Goal: Find specific page/section: Find specific page/section

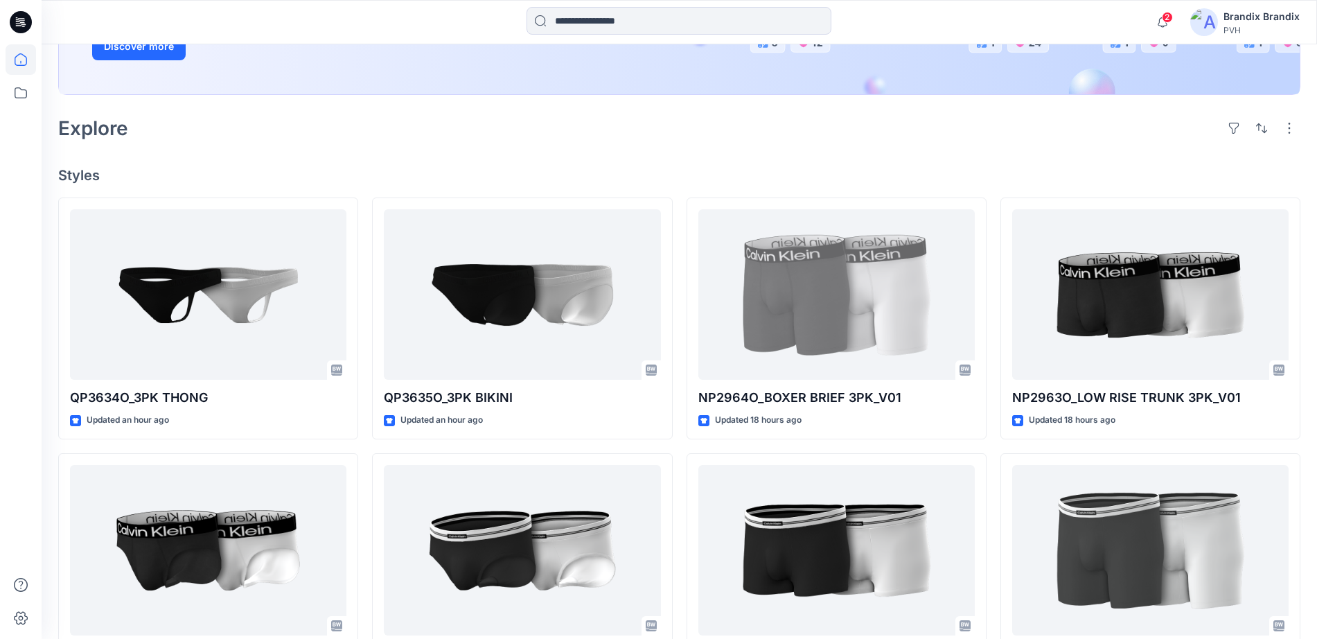
scroll to position [173, 0]
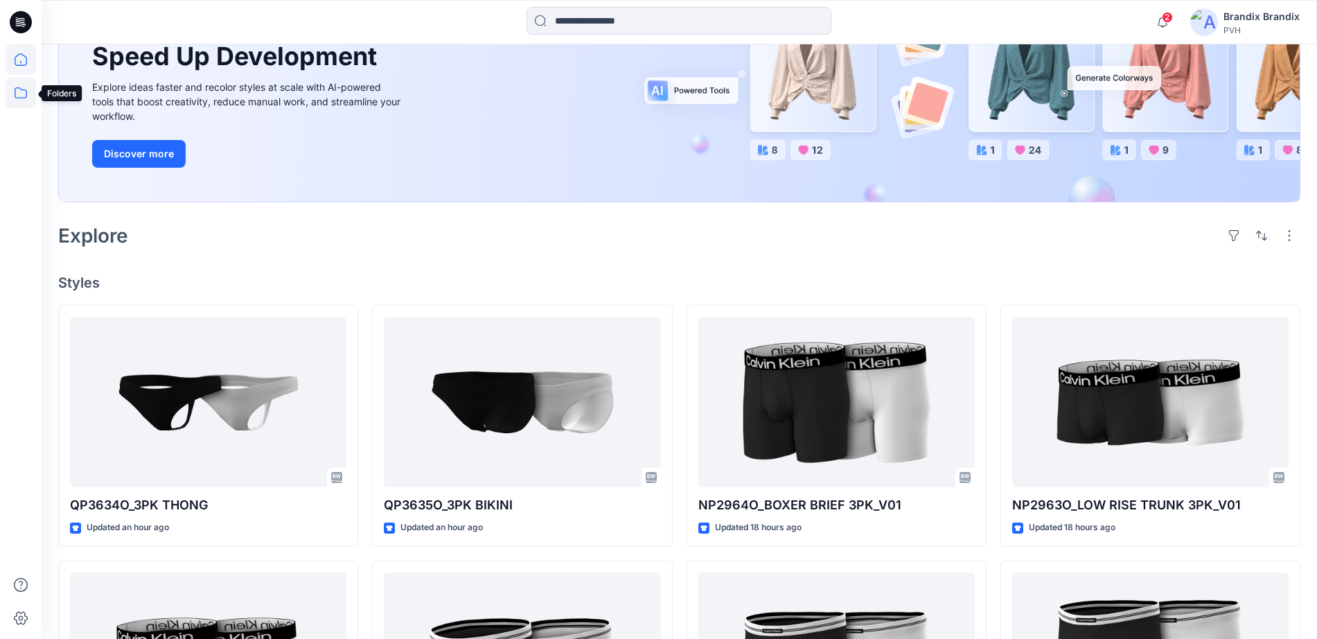
click at [13, 87] on icon at bounding box center [21, 93] width 30 height 30
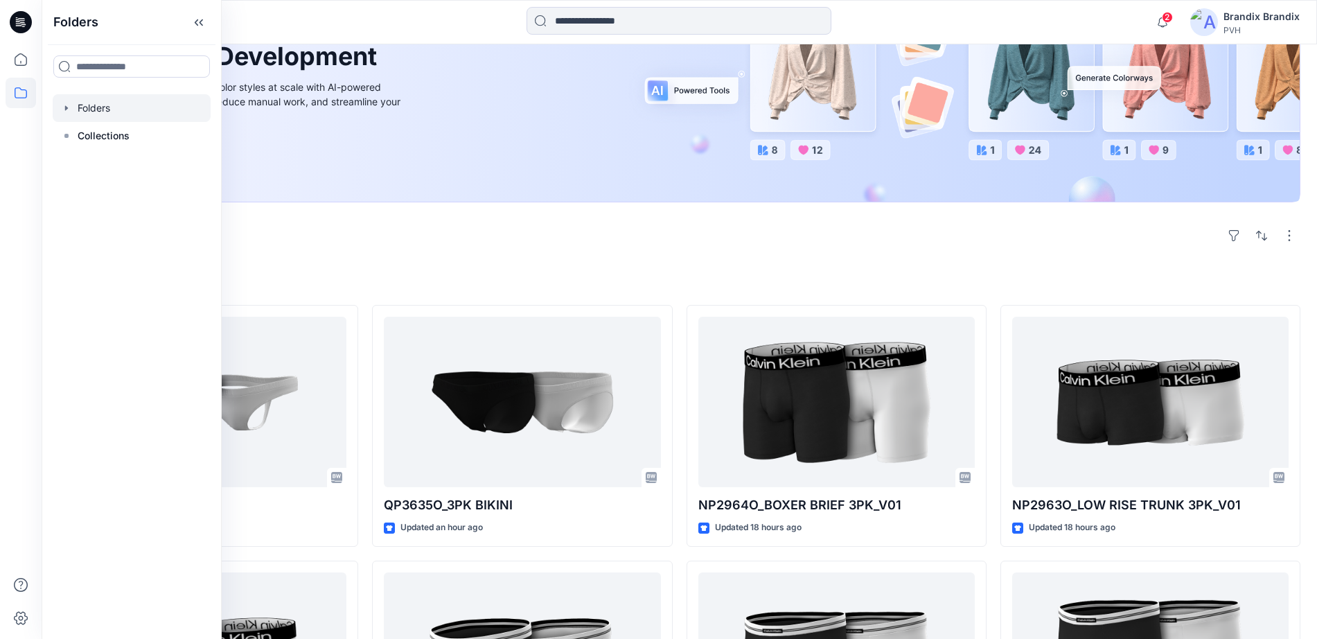
click at [112, 112] on div at bounding box center [132, 108] width 158 height 28
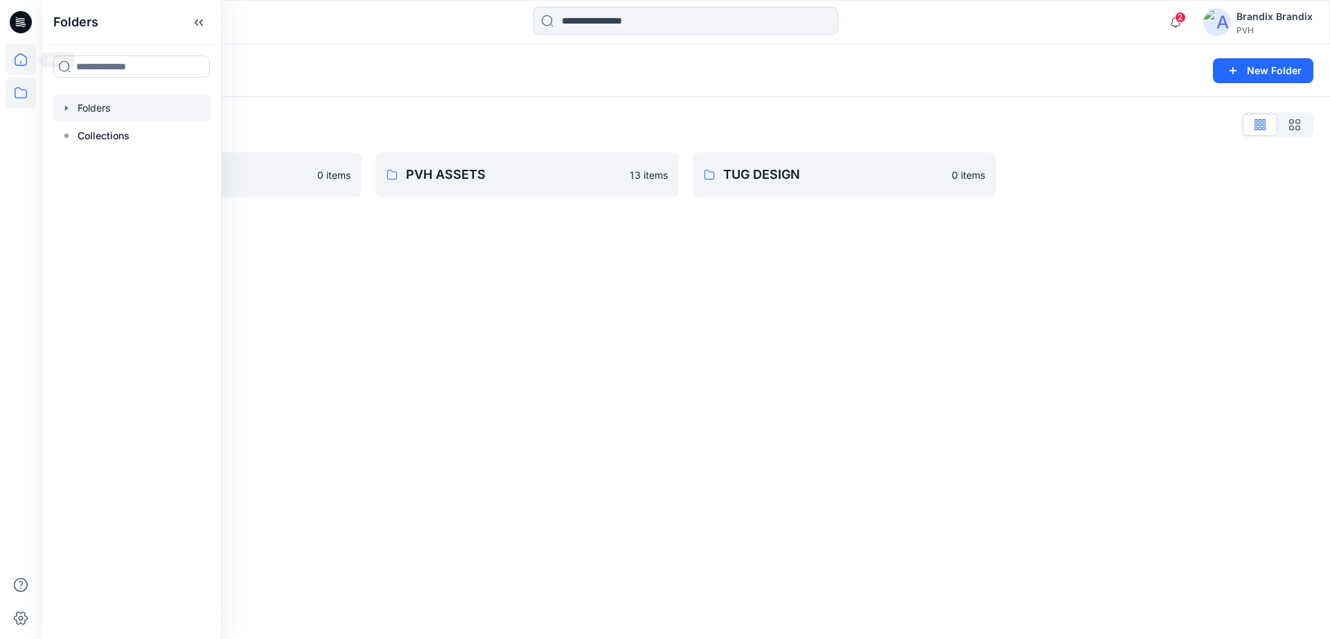
click at [18, 60] on icon at bounding box center [21, 59] width 30 height 30
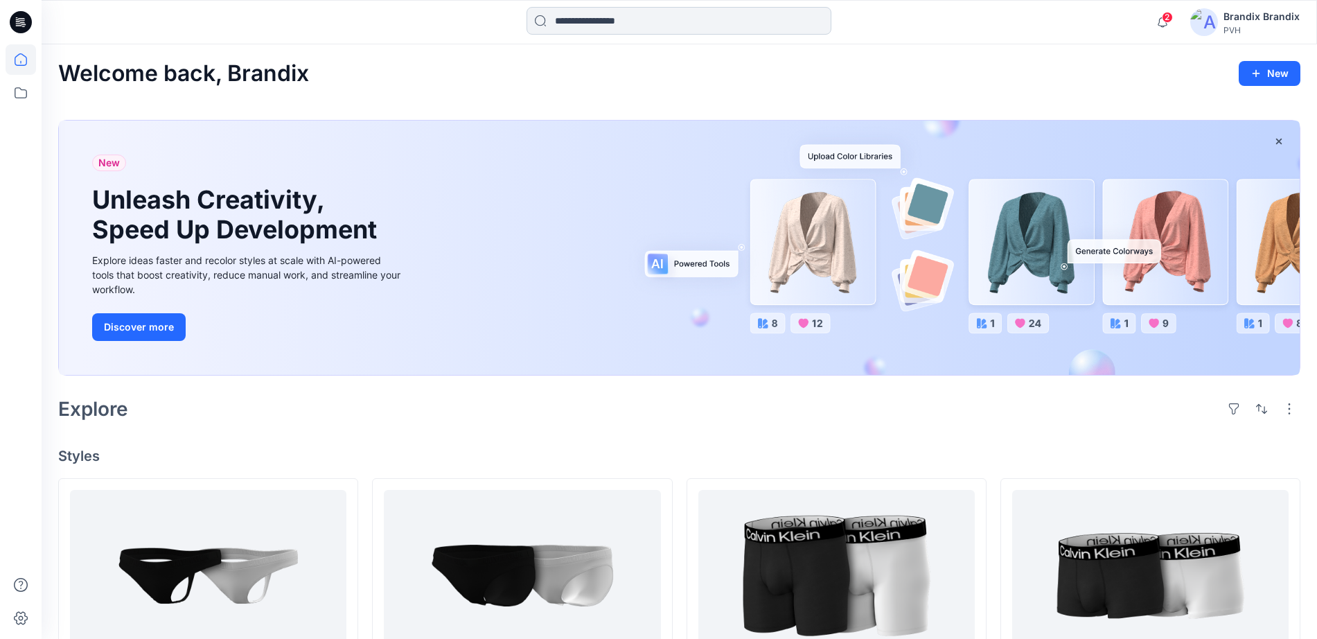
click at [561, 17] on input at bounding box center [679, 21] width 305 height 28
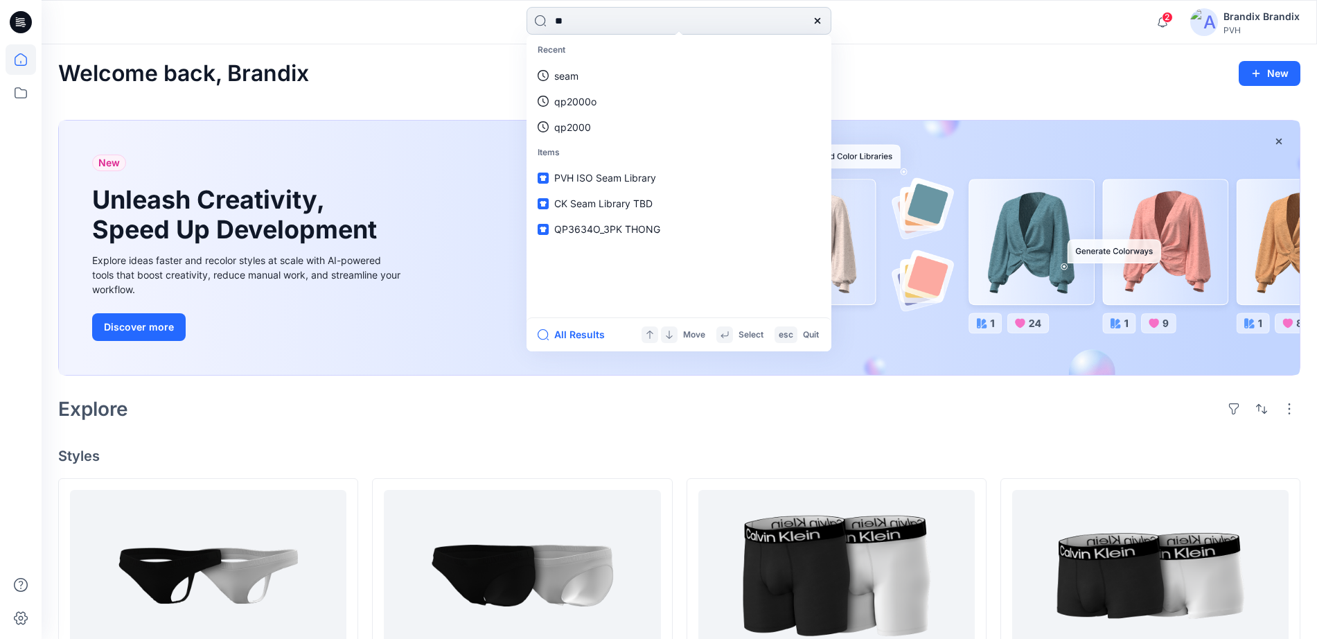
type input "***"
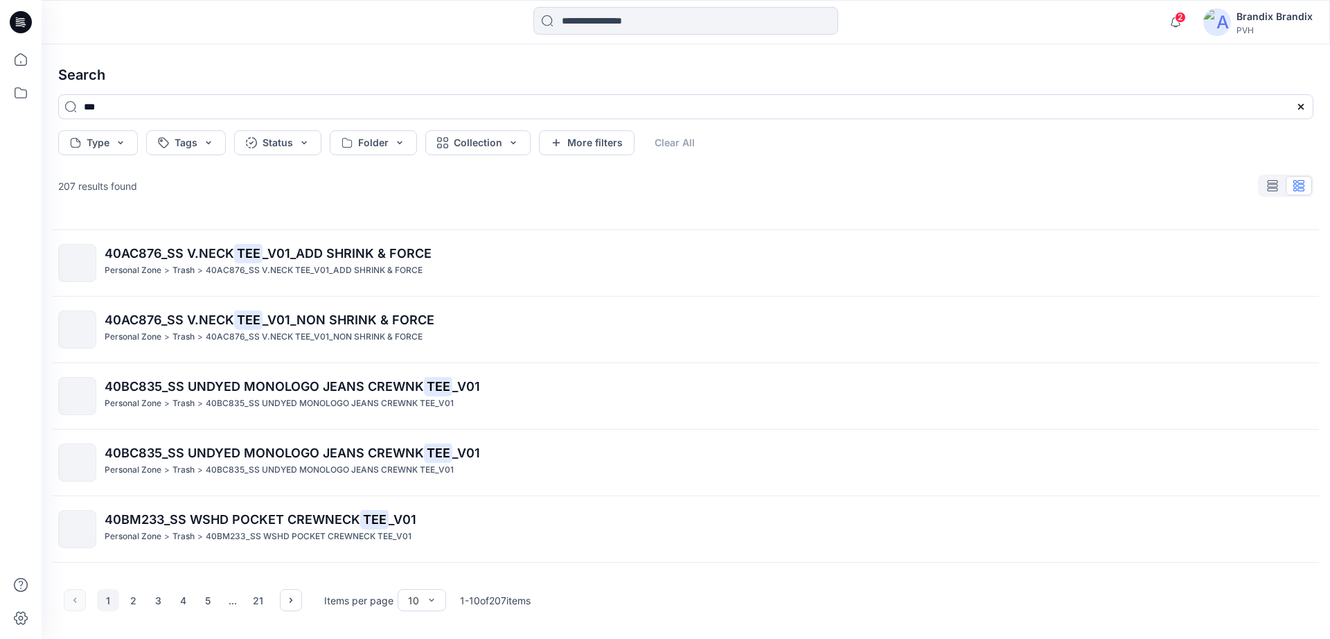
scroll to position [309, 0]
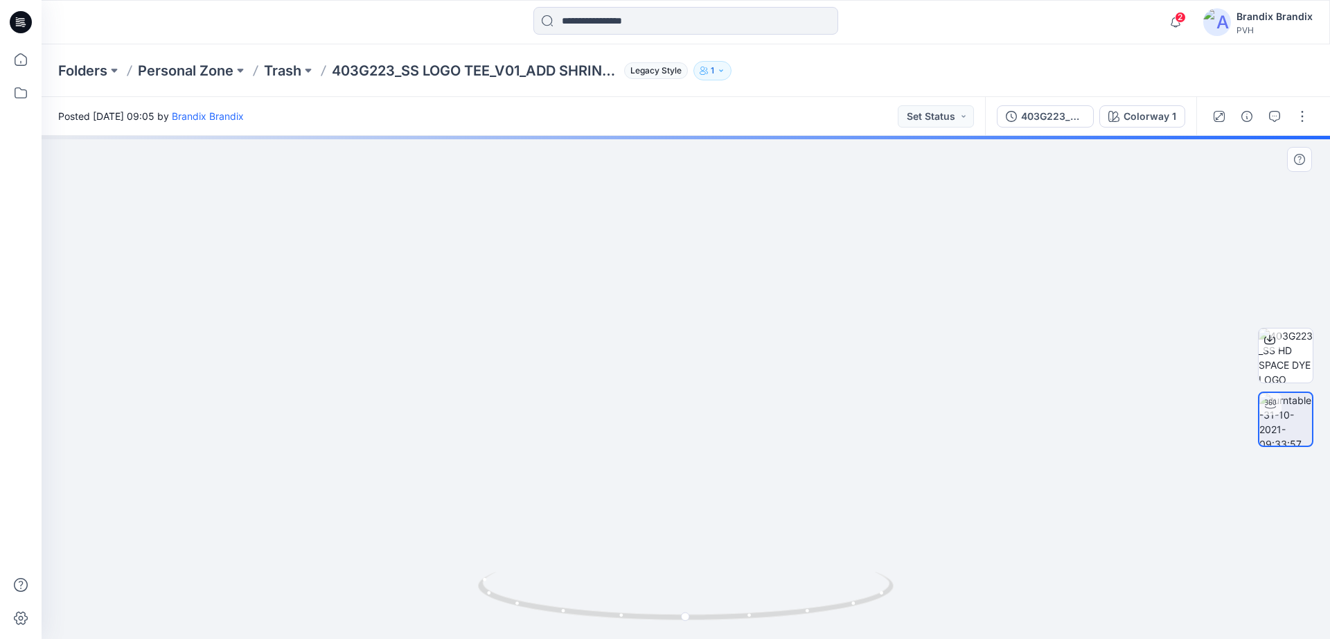
drag, startPoint x: 675, startPoint y: 208, endPoint x: 611, endPoint y: 448, distance: 248.1
click at [611, 448] on img at bounding box center [686, 351] width 1126 height 575
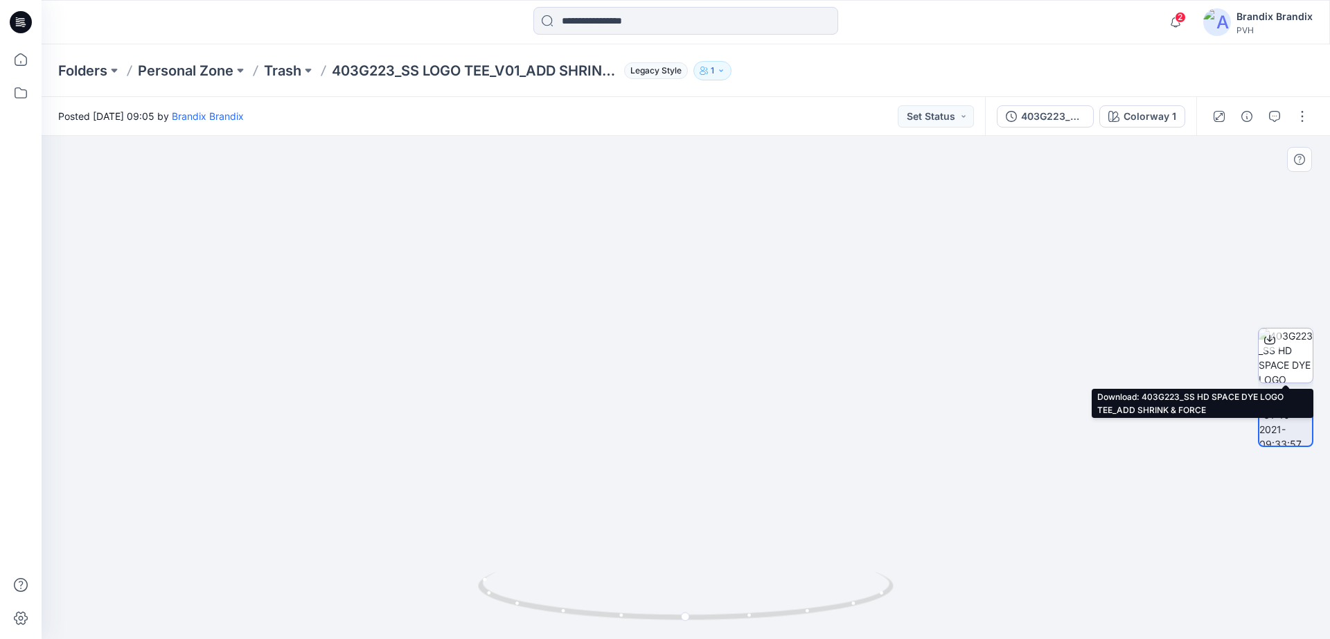
click at [1271, 337] on icon at bounding box center [1269, 339] width 11 height 11
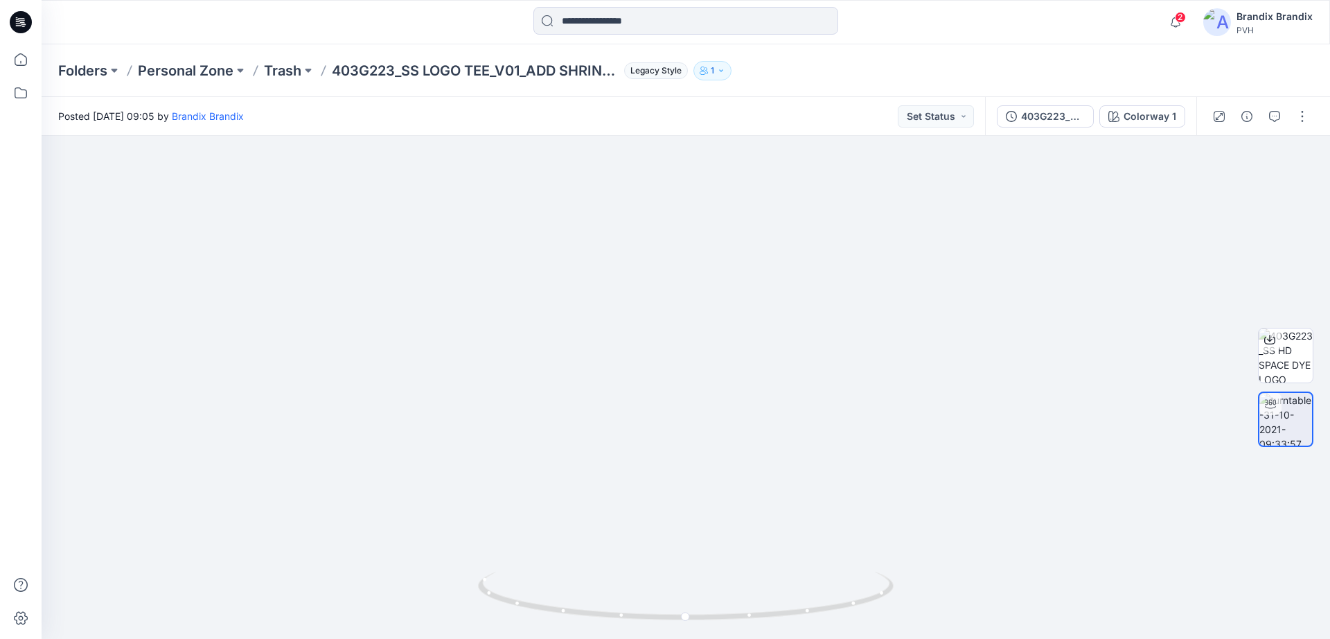
click at [20, 30] on icon at bounding box center [21, 22] width 22 height 22
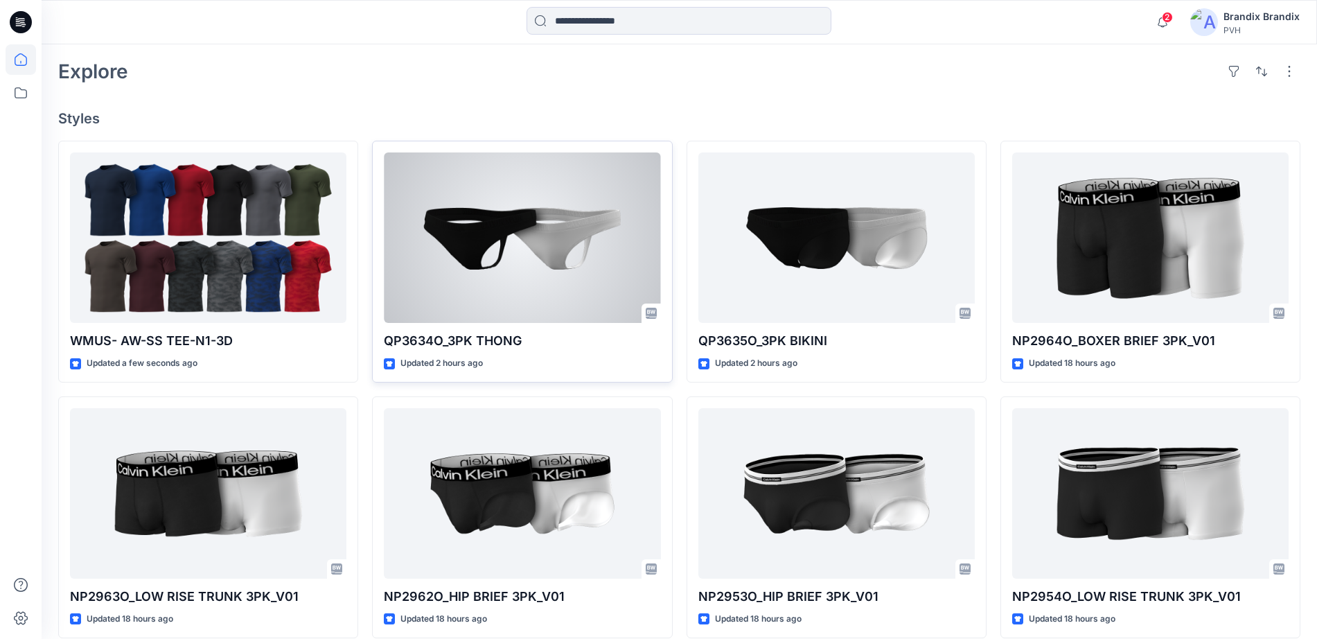
scroll to position [346, 0]
